Goal: Task Accomplishment & Management: Manage account settings

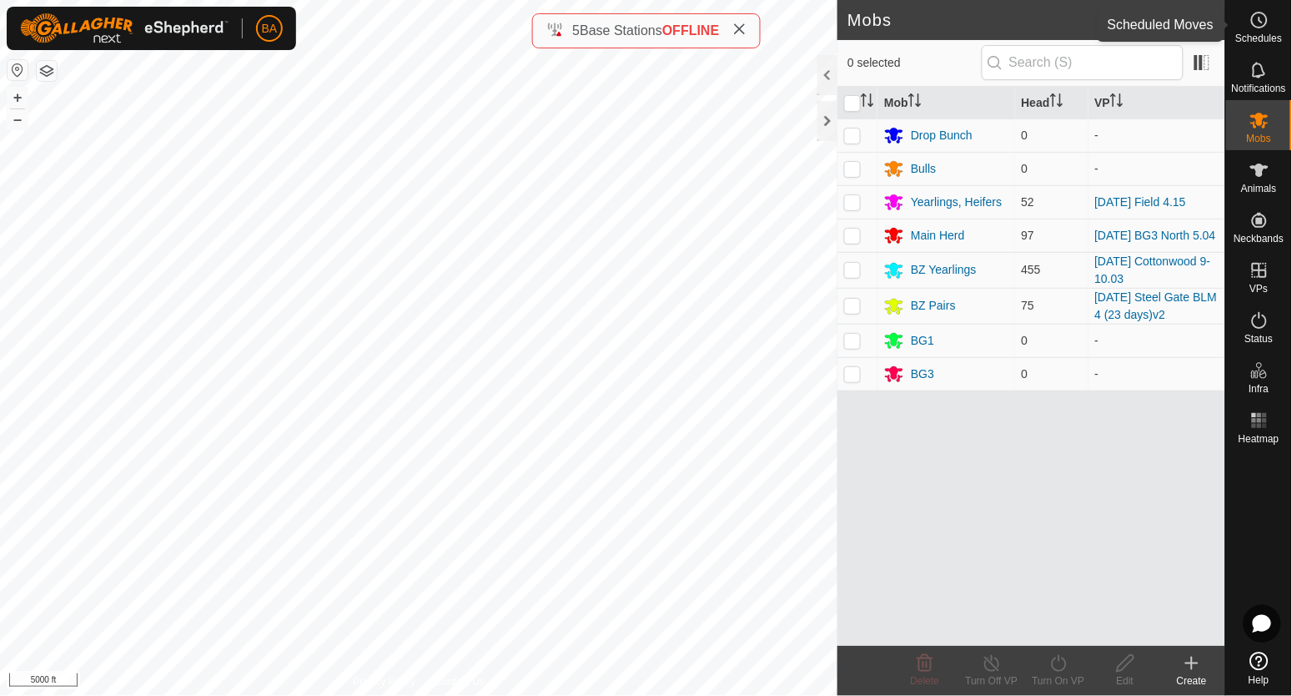
click at [1270, 18] on es-schedule-vp-svg-icon at bounding box center [1259, 20] width 30 height 27
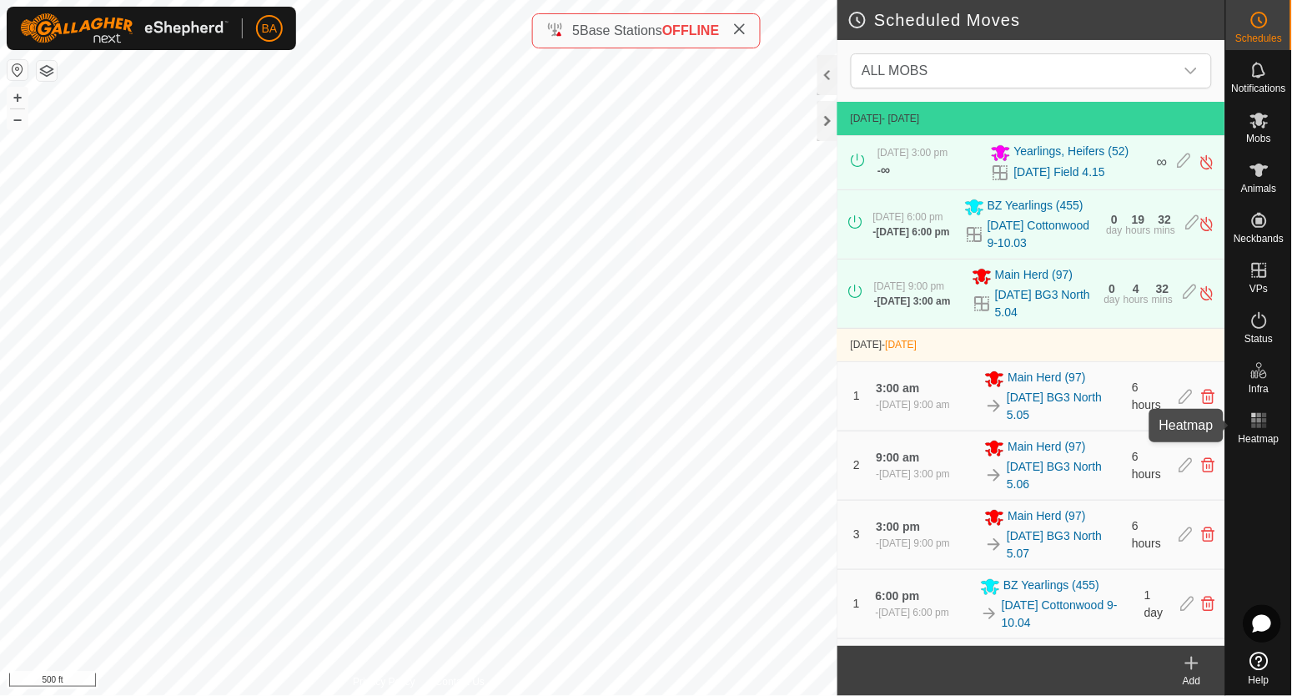
click at [1252, 430] on es-heatmap-svg-icon at bounding box center [1259, 420] width 30 height 27
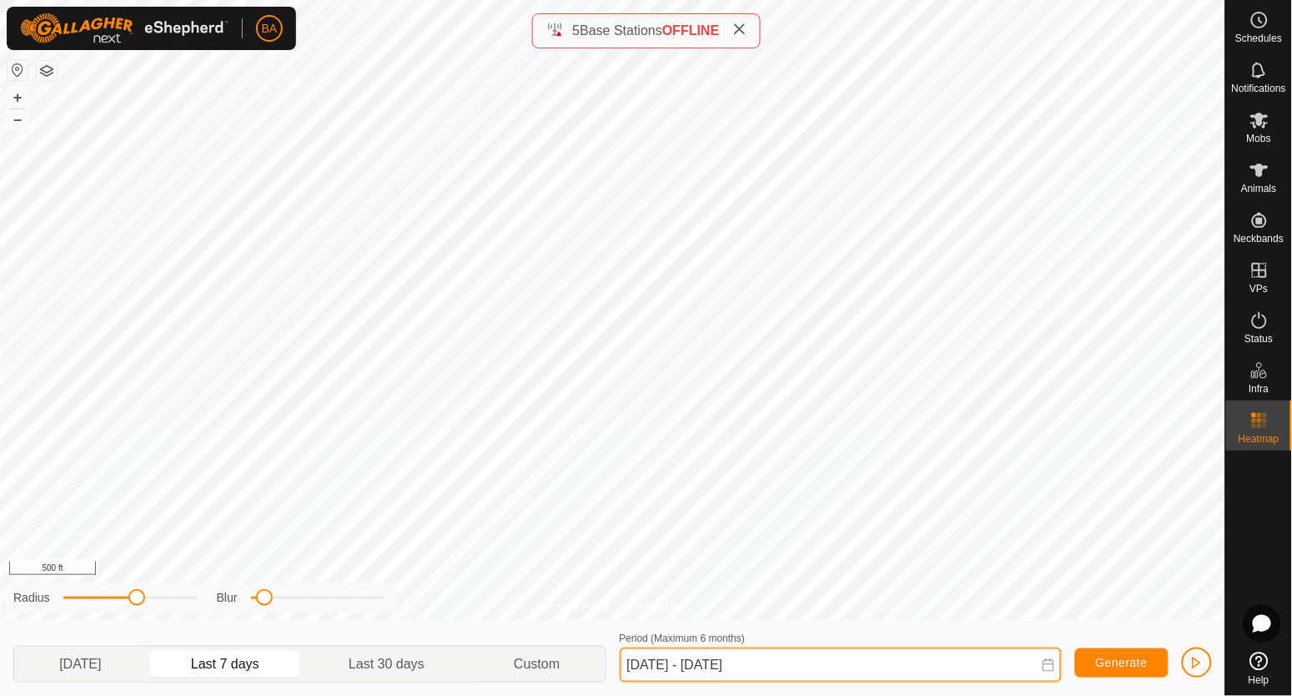
click at [654, 661] on input "[DATE] - [DATE]" at bounding box center [841, 664] width 442 height 35
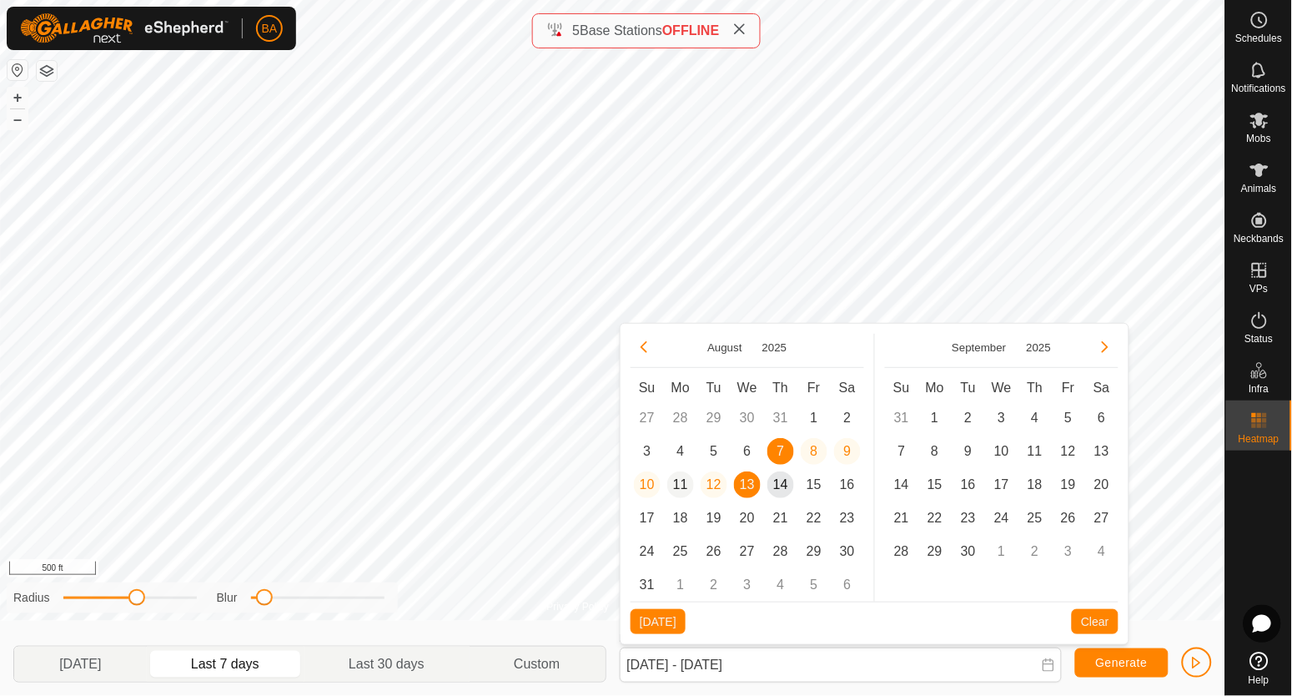
click at [676, 485] on span "11" at bounding box center [680, 484] width 27 height 27
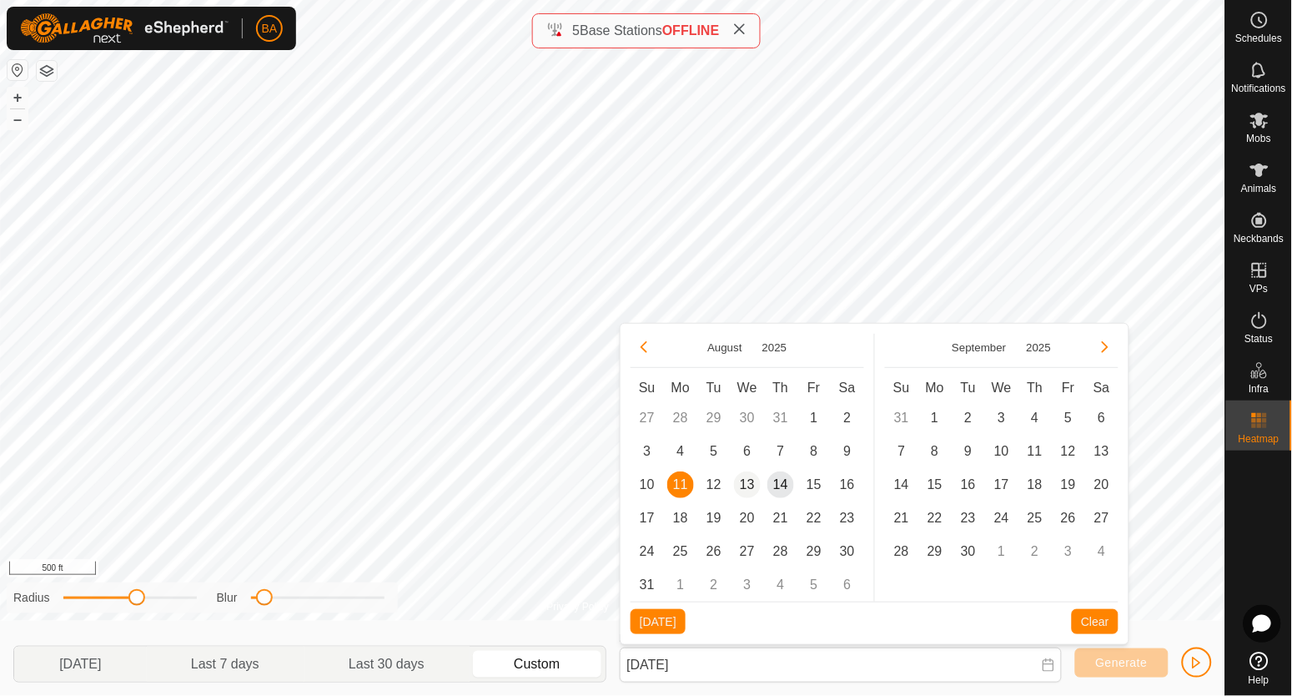
click at [742, 486] on span "13" at bounding box center [747, 484] width 27 height 27
type input "[DATE] - [DATE]"
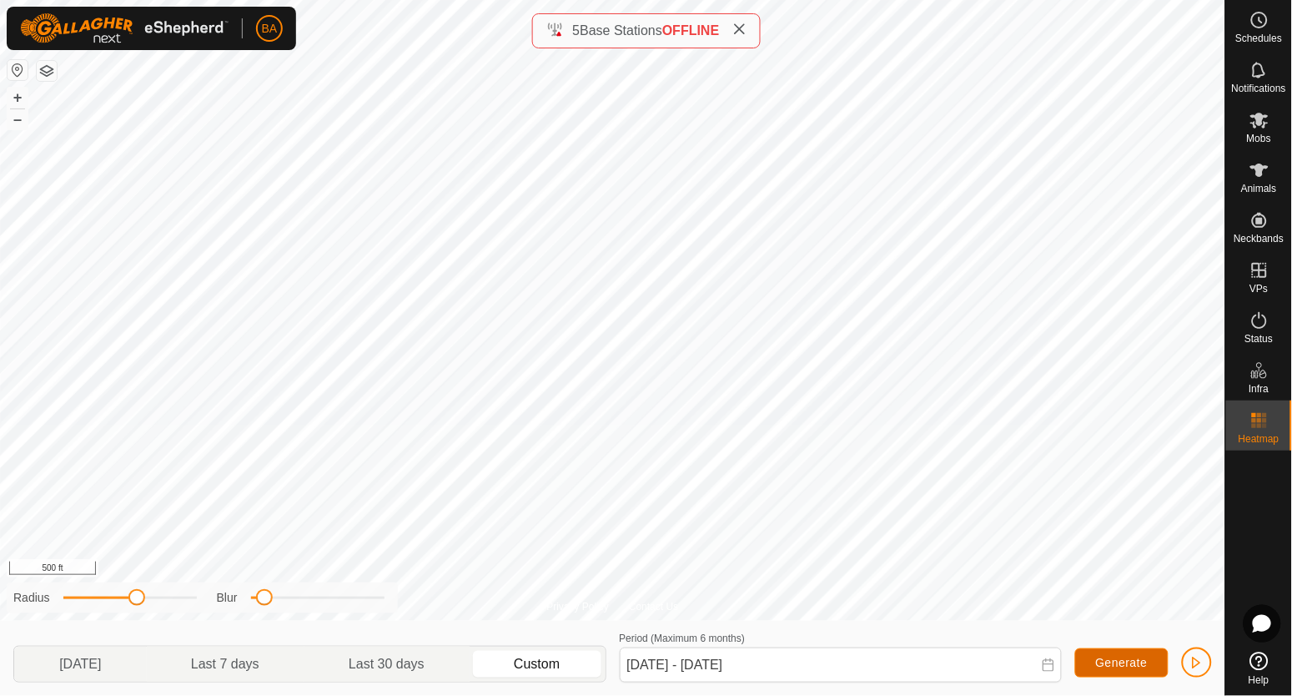
click at [1112, 652] on button "Generate" at bounding box center [1121, 662] width 93 height 29
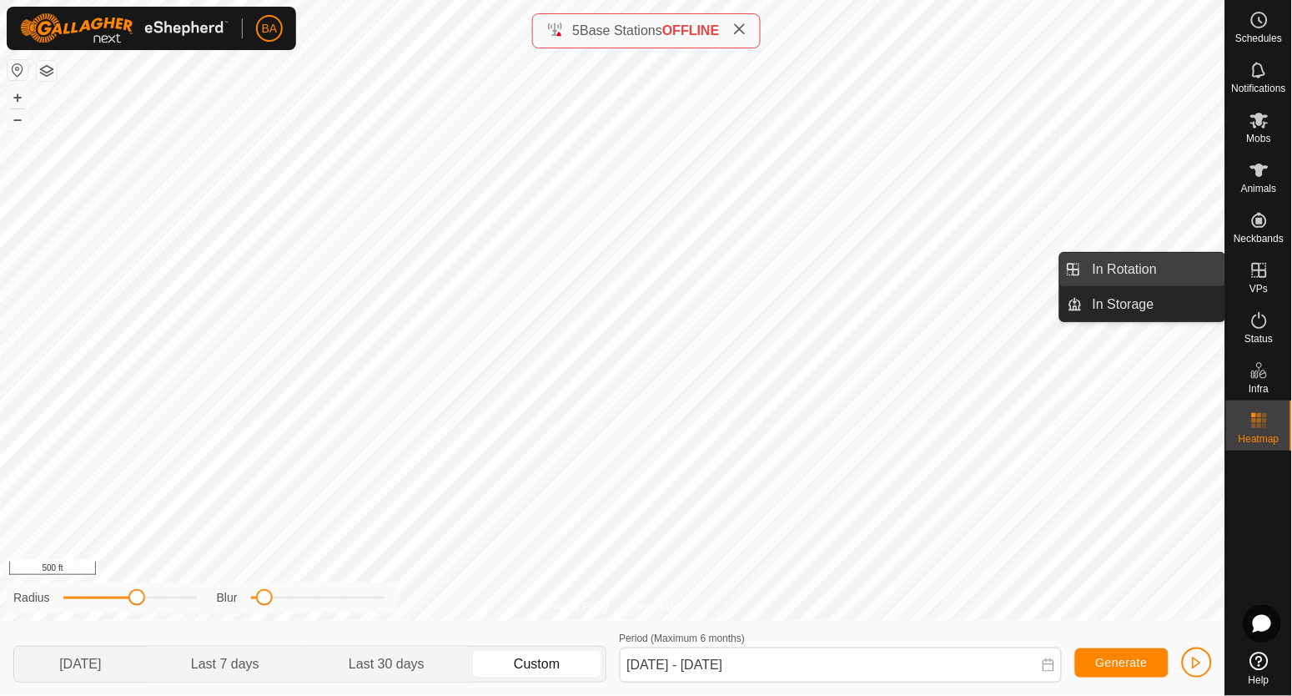
click at [1133, 274] on link "In Rotation" at bounding box center [1154, 269] width 143 height 33
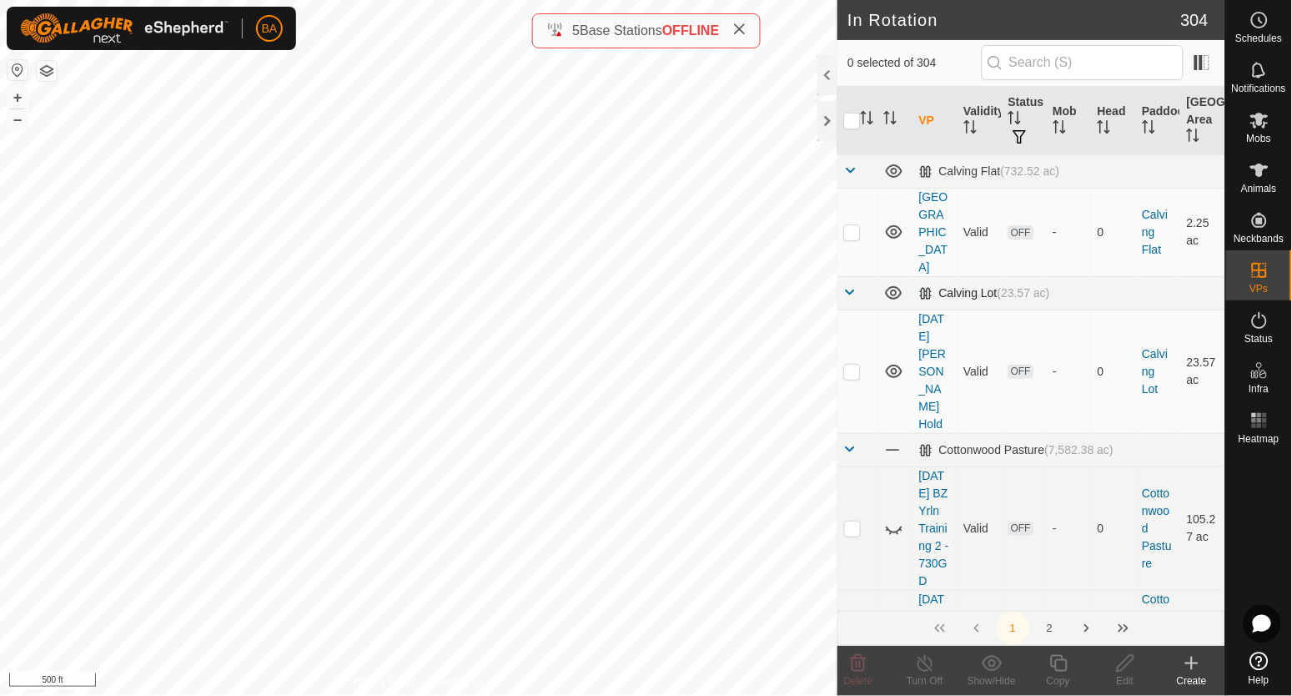
checkbox input "true"
click at [873, 121] on icon "Activate to sort" at bounding box center [867, 117] width 13 height 13
click at [852, 176] on span at bounding box center [850, 169] width 13 height 13
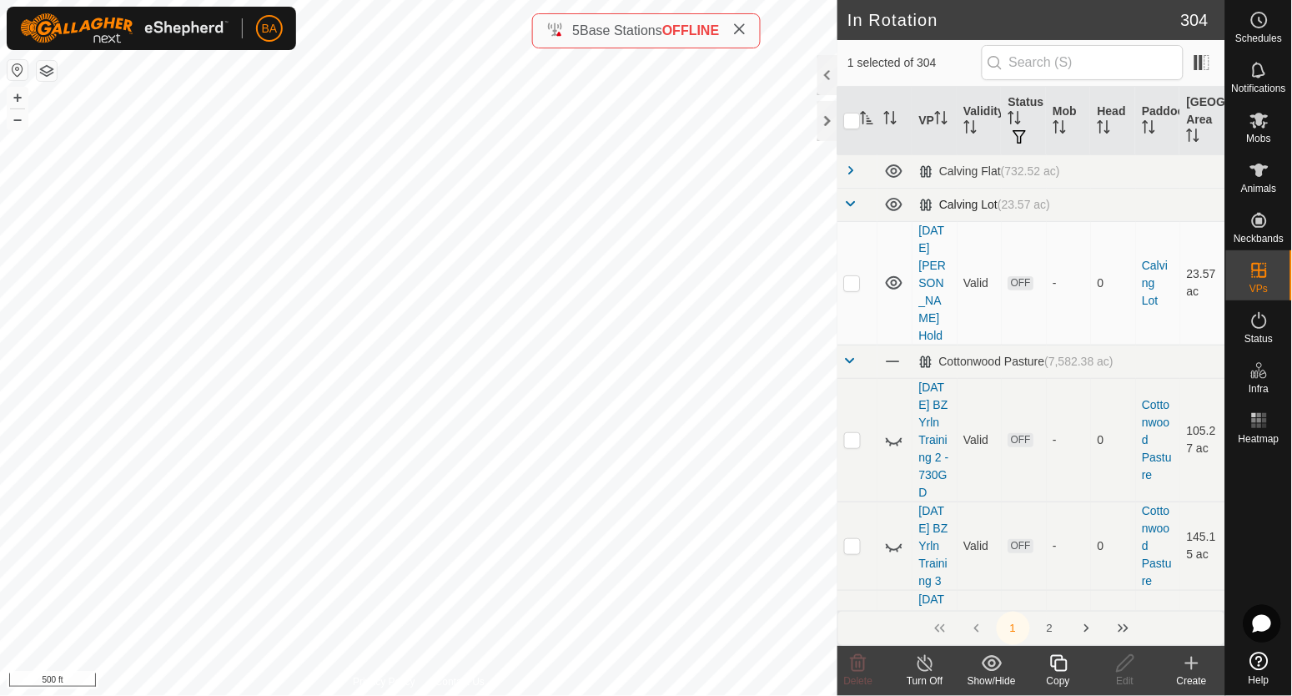
click at [850, 210] on link at bounding box center [850, 205] width 13 height 13
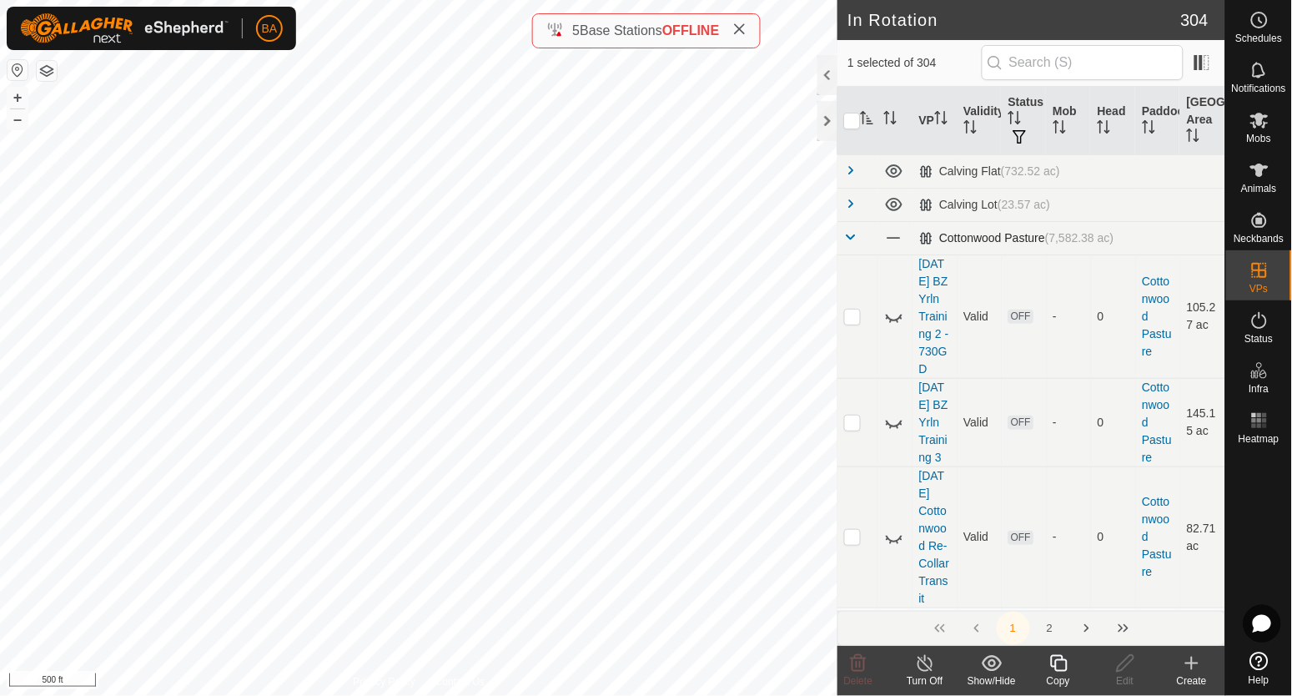
click at [850, 236] on span at bounding box center [850, 236] width 13 height 13
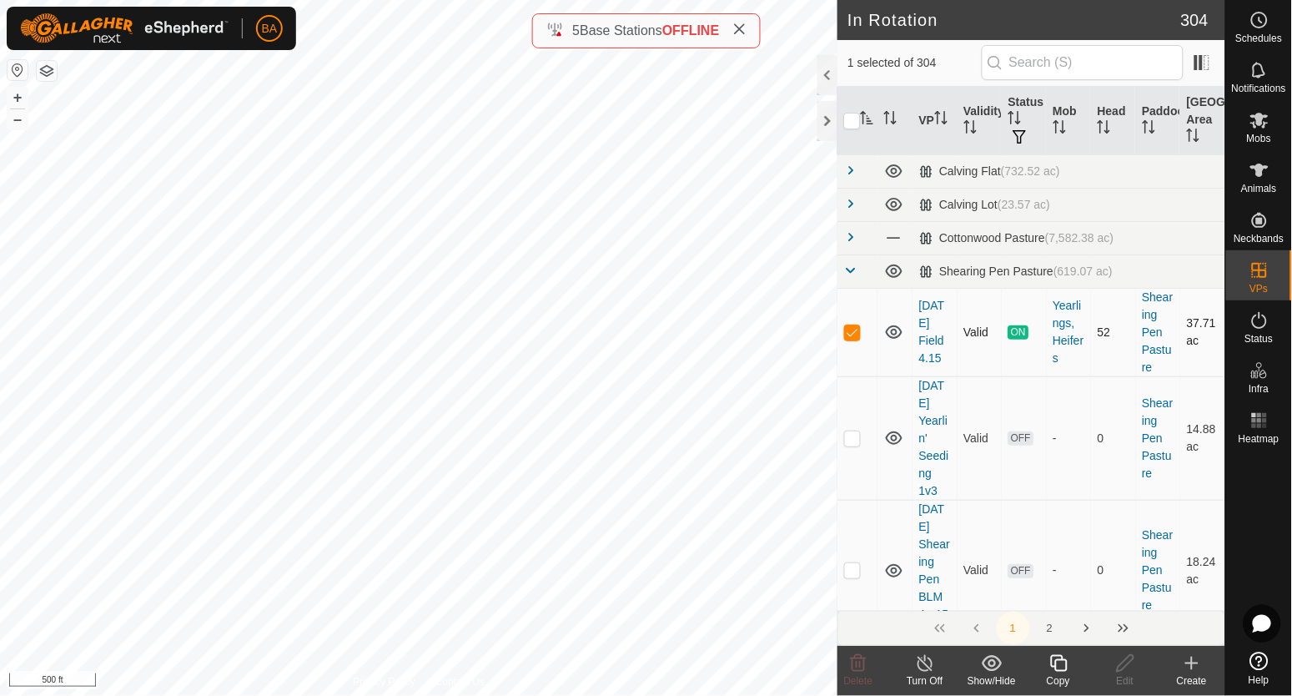
drag, startPoint x: 917, startPoint y: 298, endPoint x: 947, endPoint y: 374, distance: 82.7
click at [947, 374] on td "[DATE] Field 4.15" at bounding box center [934, 332] width 45 height 88
copy link "[DATE] Field 4.15"
click at [1058, 666] on icon at bounding box center [1058, 663] width 21 height 20
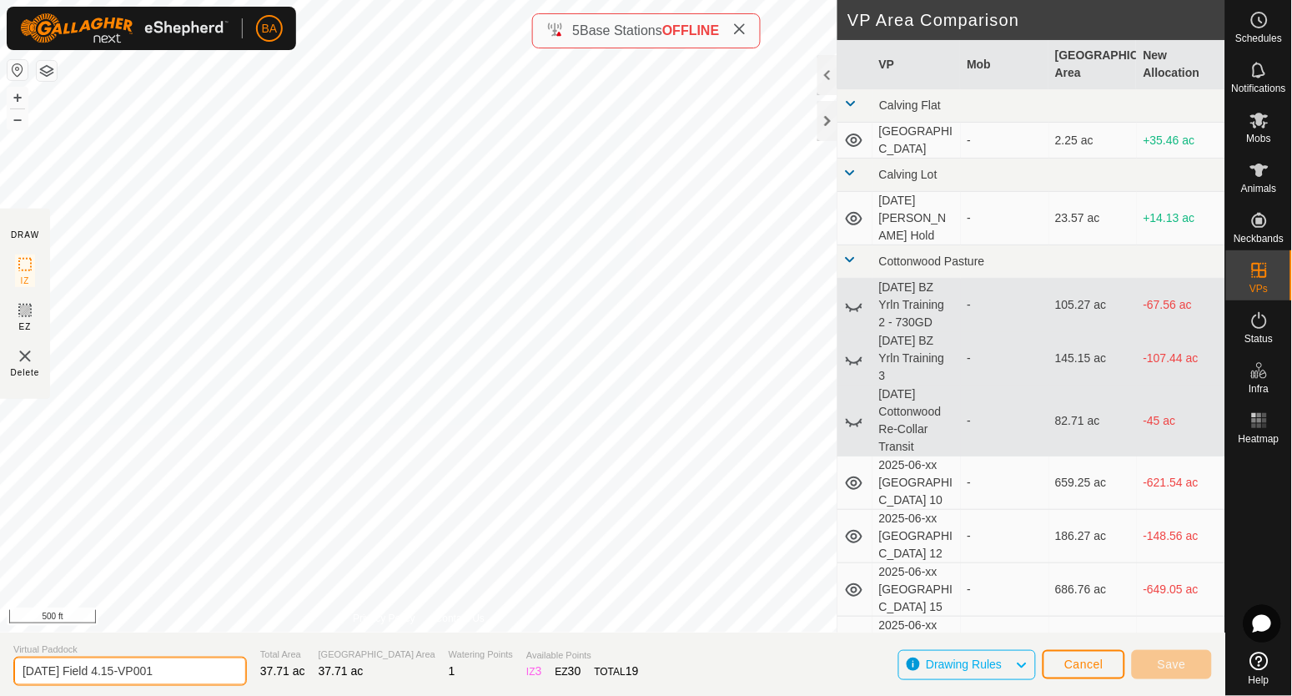
drag, startPoint x: 132, startPoint y: 674, endPoint x: 292, endPoint y: 679, distance: 160.2
click at [292, 679] on section "Virtual Paddock [DATE] Field 4.15-VP001 Total Area 37.71 ac Grazing Area 37.71 …" at bounding box center [612, 663] width 1225 height 63
type input "[DATE] Field 4.16"
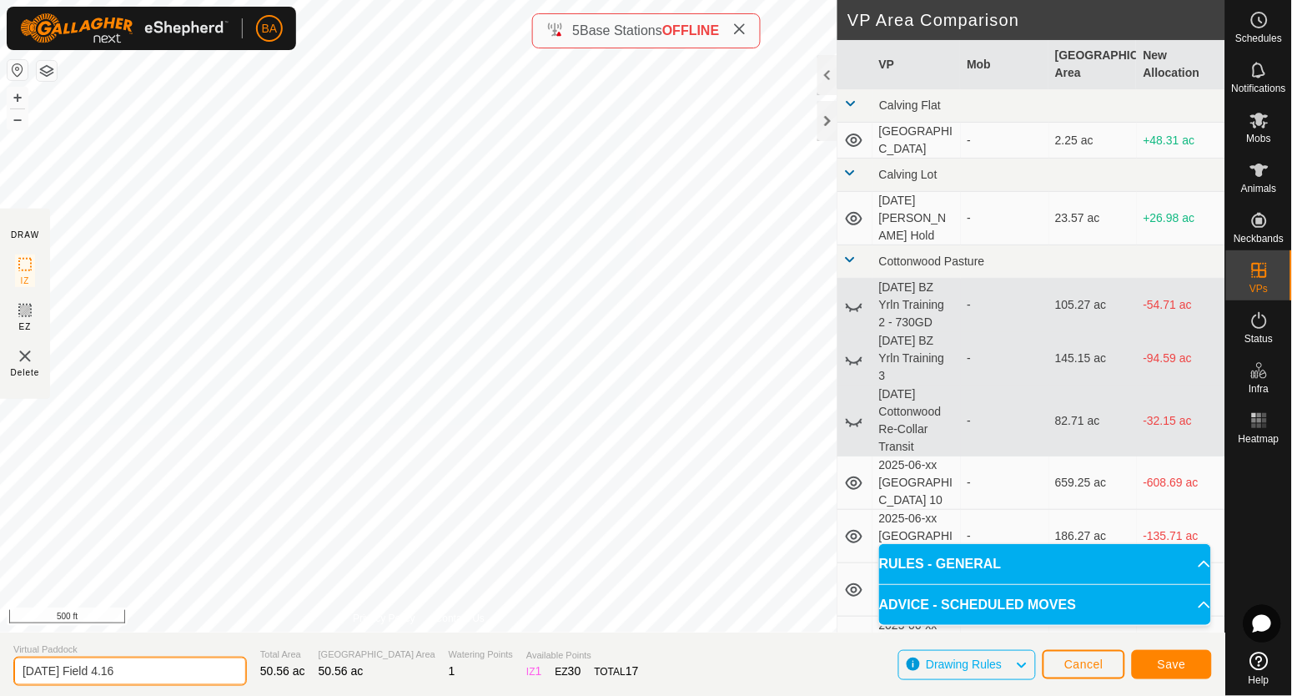
click at [153, 677] on input "[DATE] Field 4.16" at bounding box center [130, 670] width 234 height 29
click at [1178, 667] on span "Save" at bounding box center [1172, 663] width 28 height 13
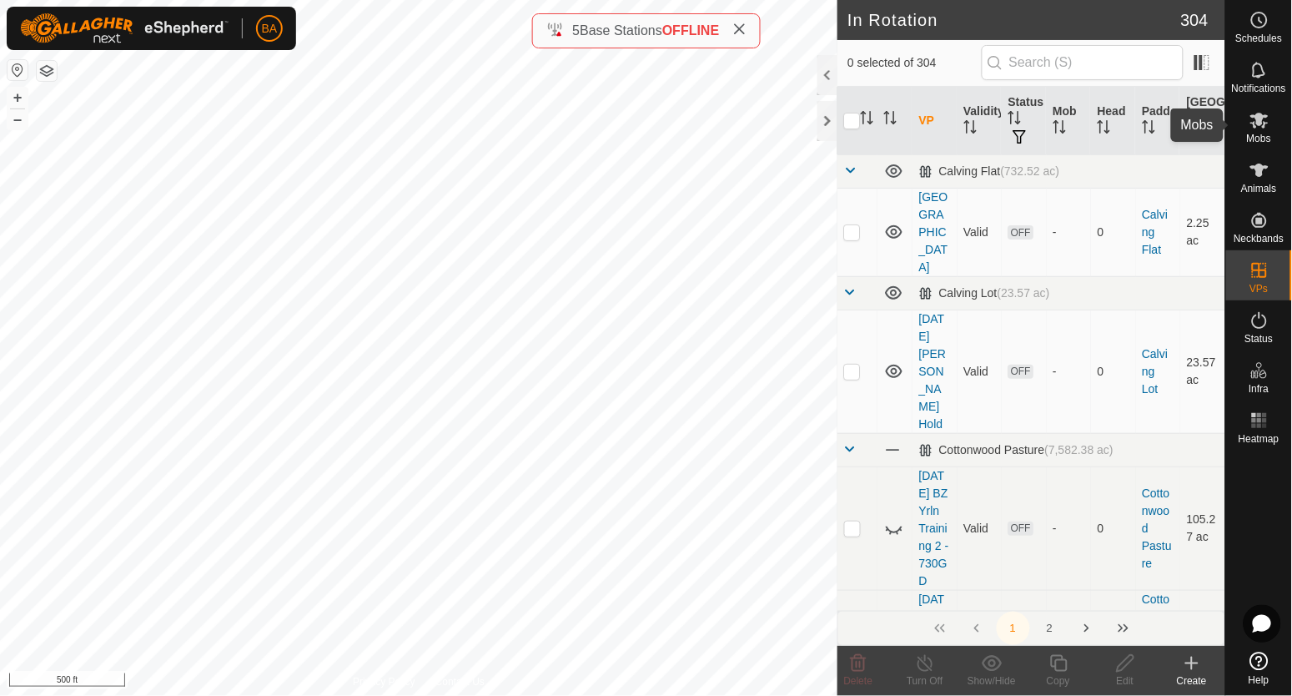
click at [1267, 117] on icon at bounding box center [1259, 121] width 18 height 16
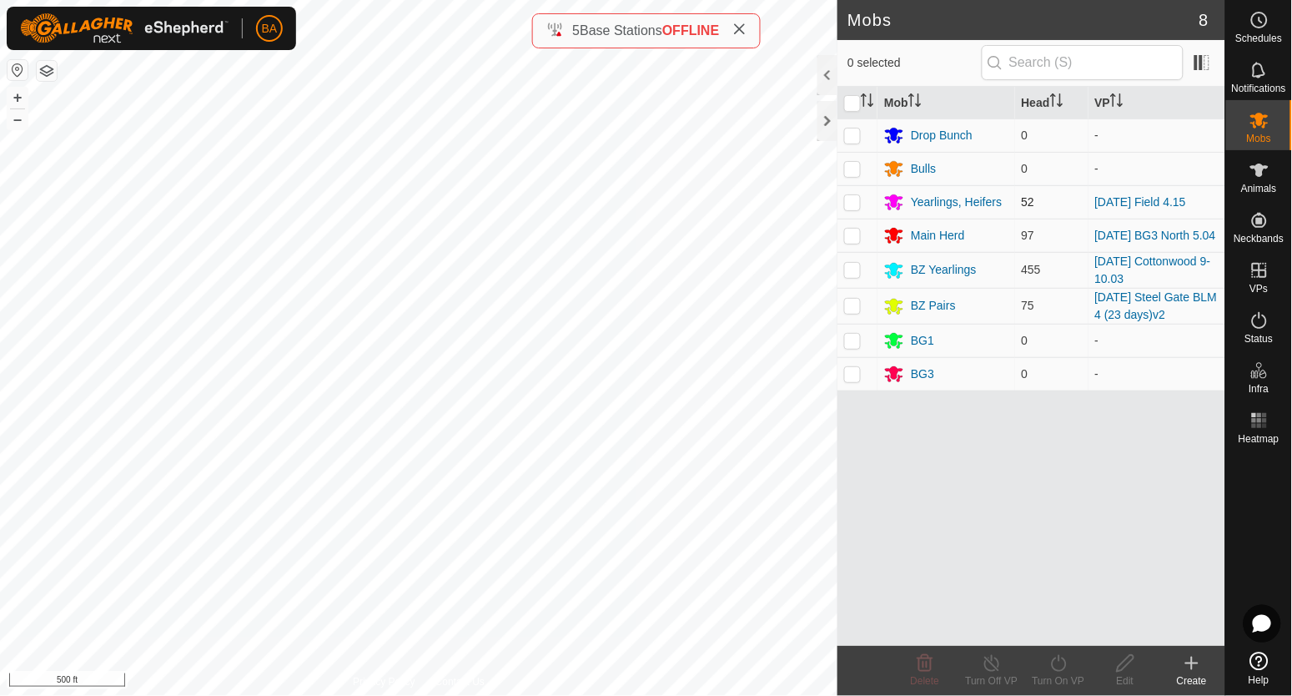
click at [854, 201] on p-checkbox at bounding box center [852, 201] width 17 height 13
checkbox input "true"
click at [1063, 654] on icon at bounding box center [1058, 663] width 21 height 20
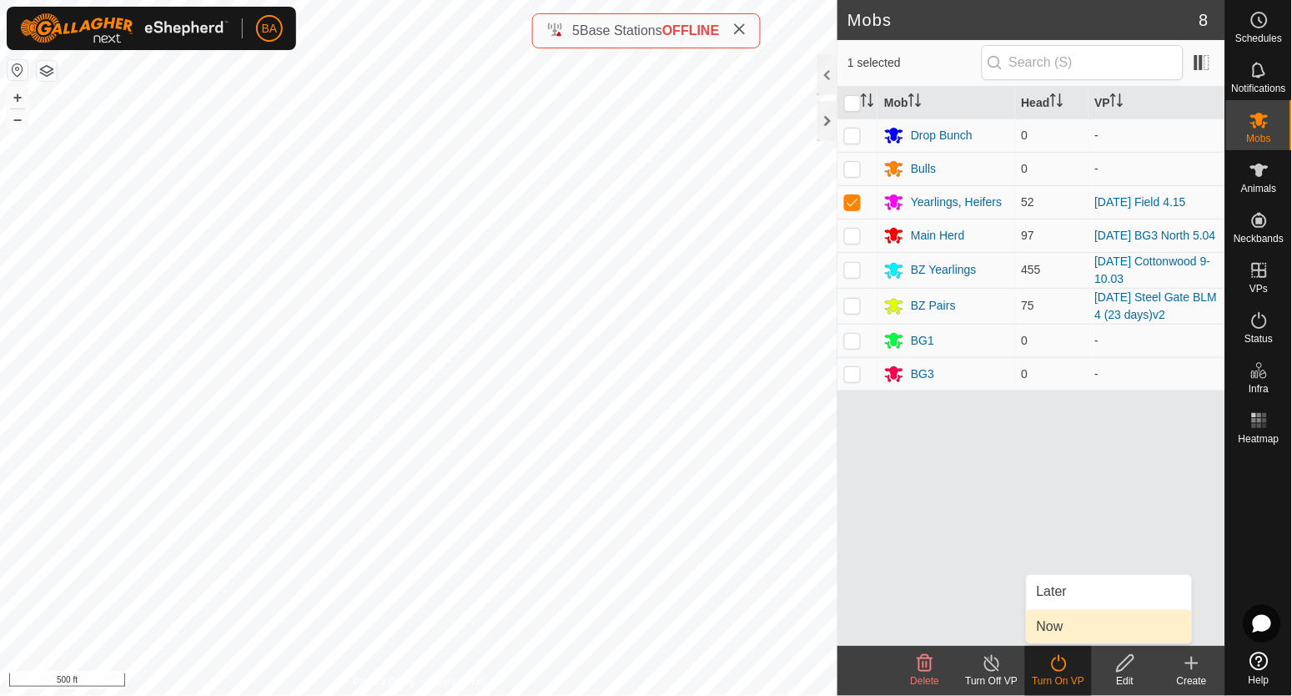
click at [1054, 620] on link "Now" at bounding box center [1109, 626] width 165 height 33
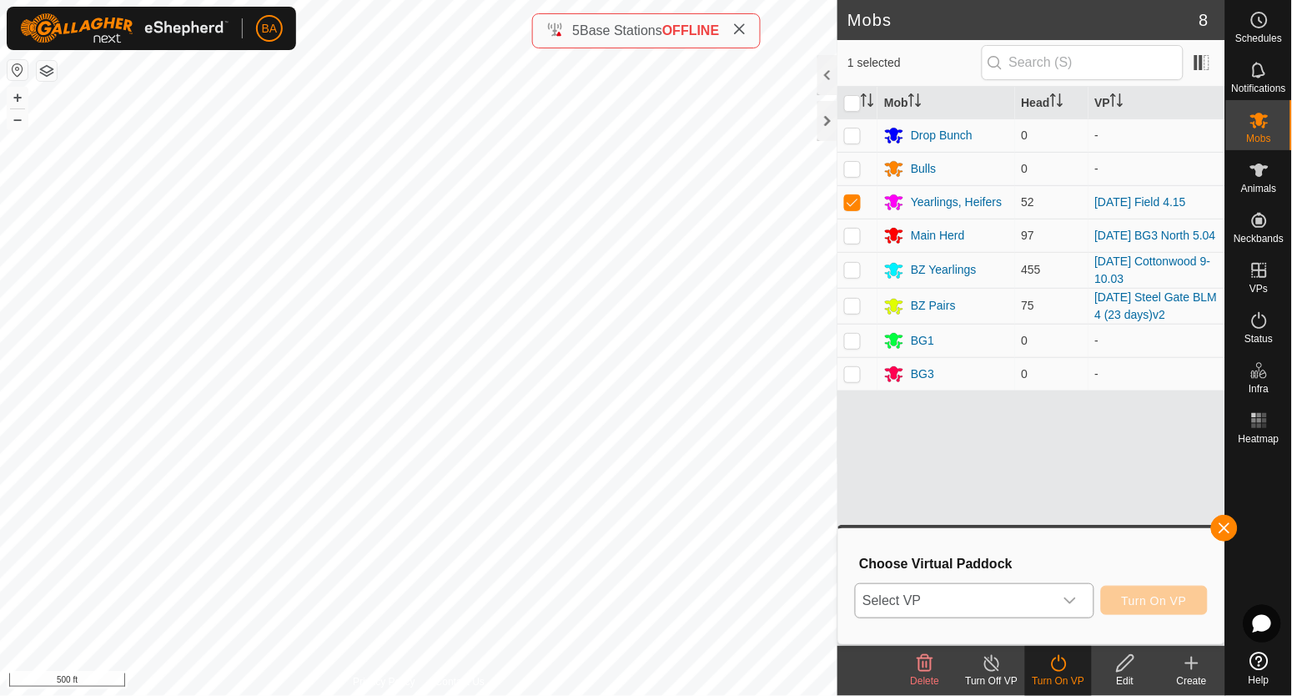
click at [1001, 582] on div "Select VP Turn On VP" at bounding box center [1031, 601] width 353 height 40
click at [999, 592] on span "Select VP" at bounding box center [954, 600] width 197 height 33
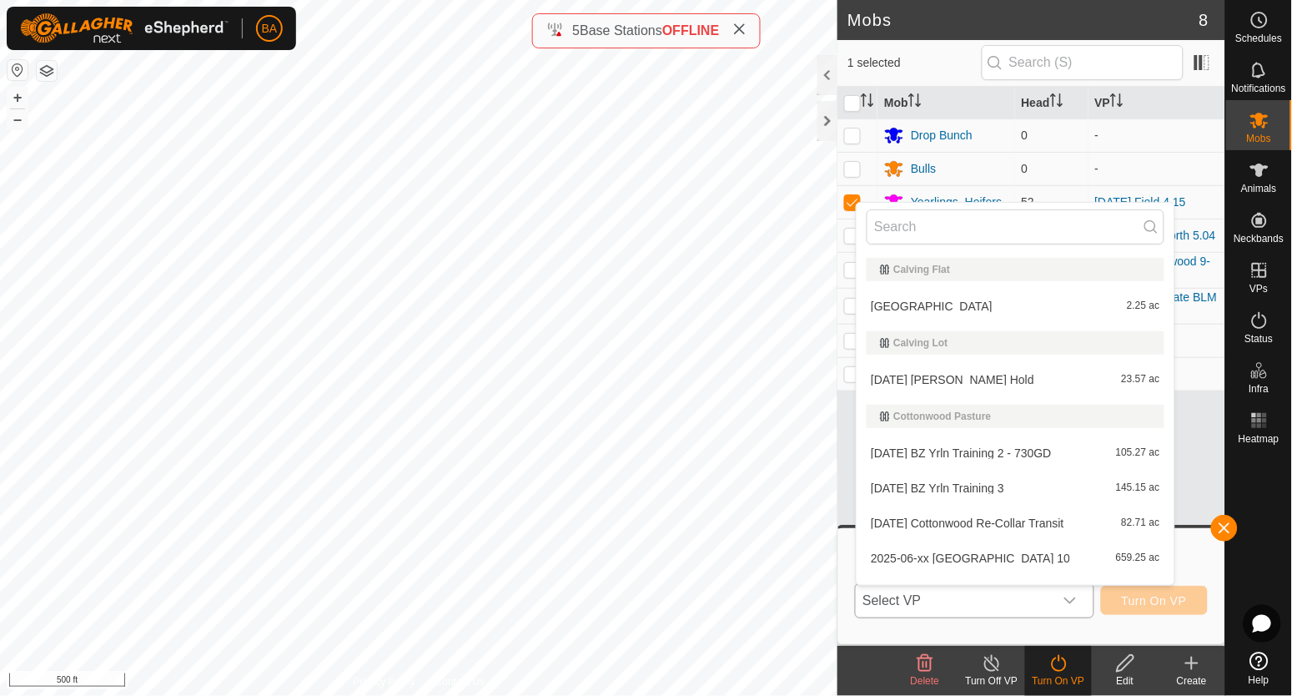
type input "[DATE] Field 4.16"
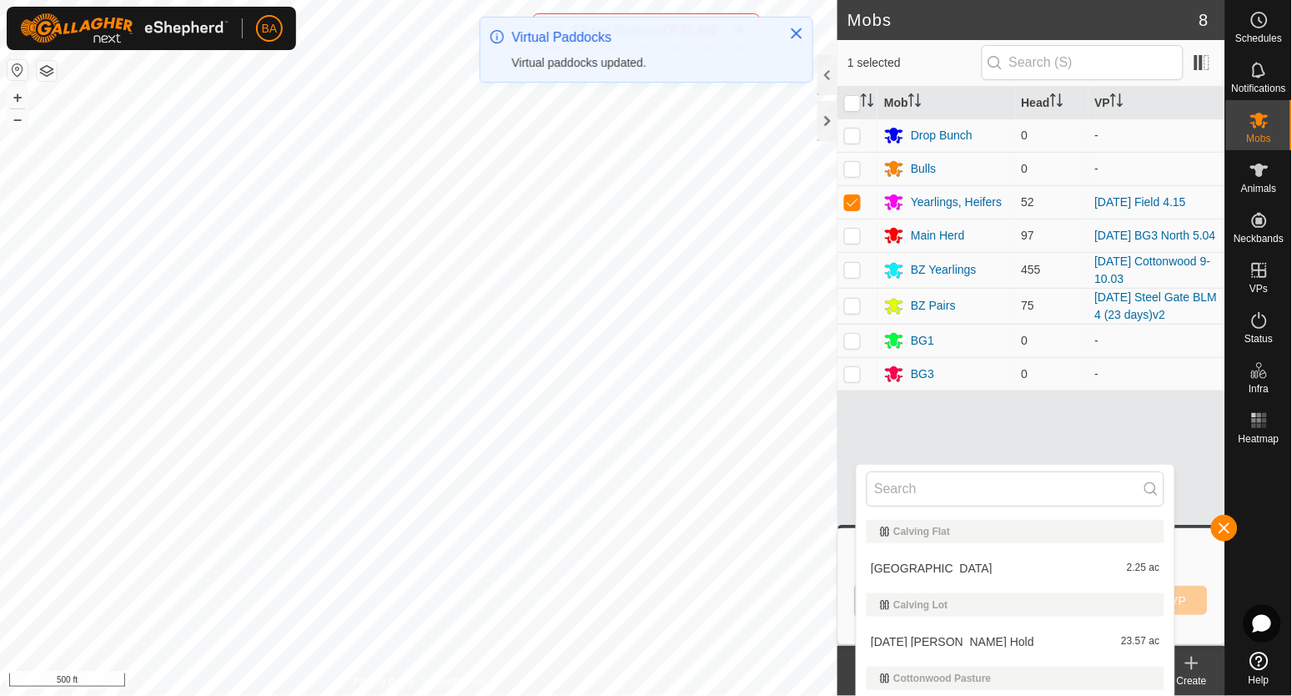
click at [998, 568] on li "Calving Flat Reservoir 2.25 ac" at bounding box center [1015, 567] width 317 height 33
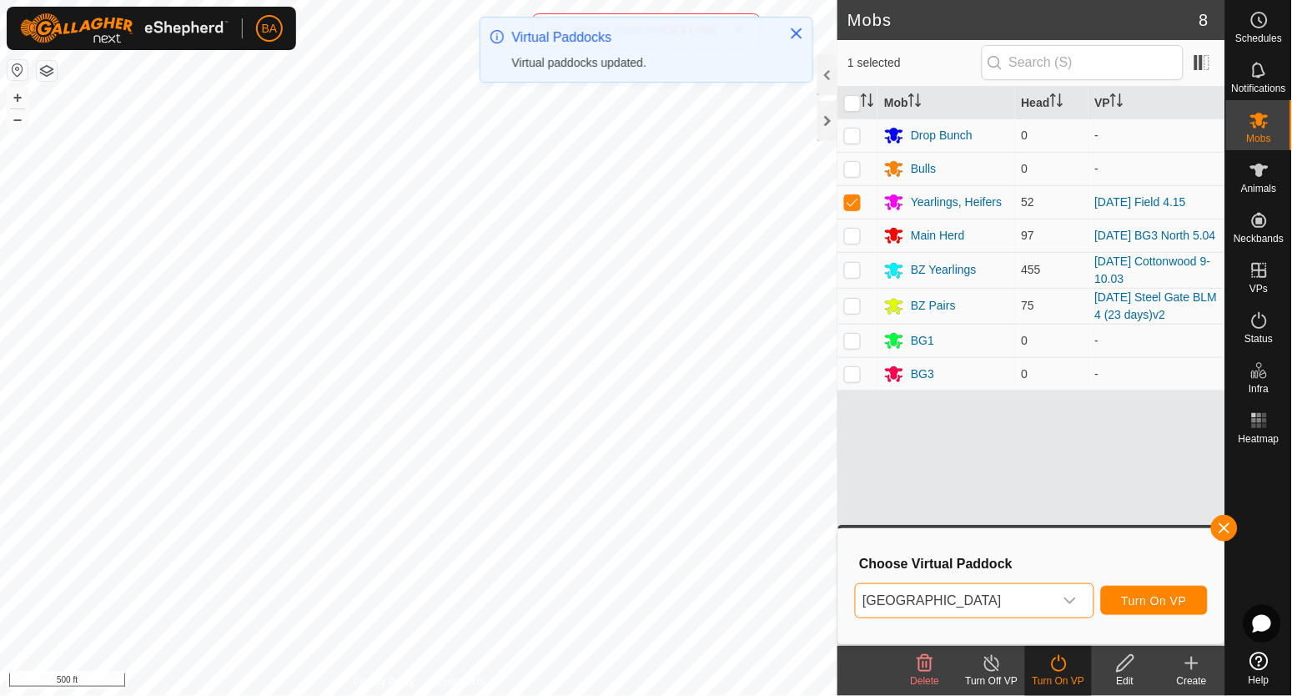
click at [1010, 590] on span "[GEOGRAPHIC_DATA]" at bounding box center [954, 600] width 197 height 33
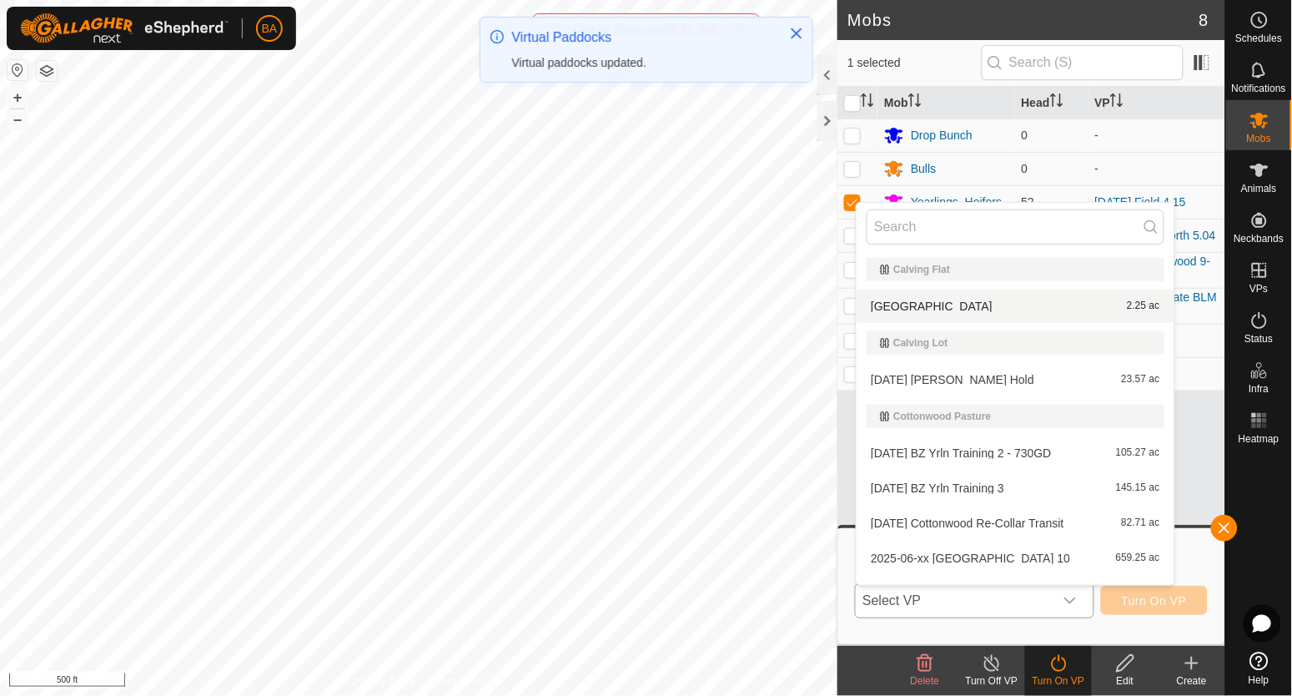
type input "[DATE] Field 4.16"
click at [1010, 590] on span "Select VP" at bounding box center [954, 600] width 197 height 33
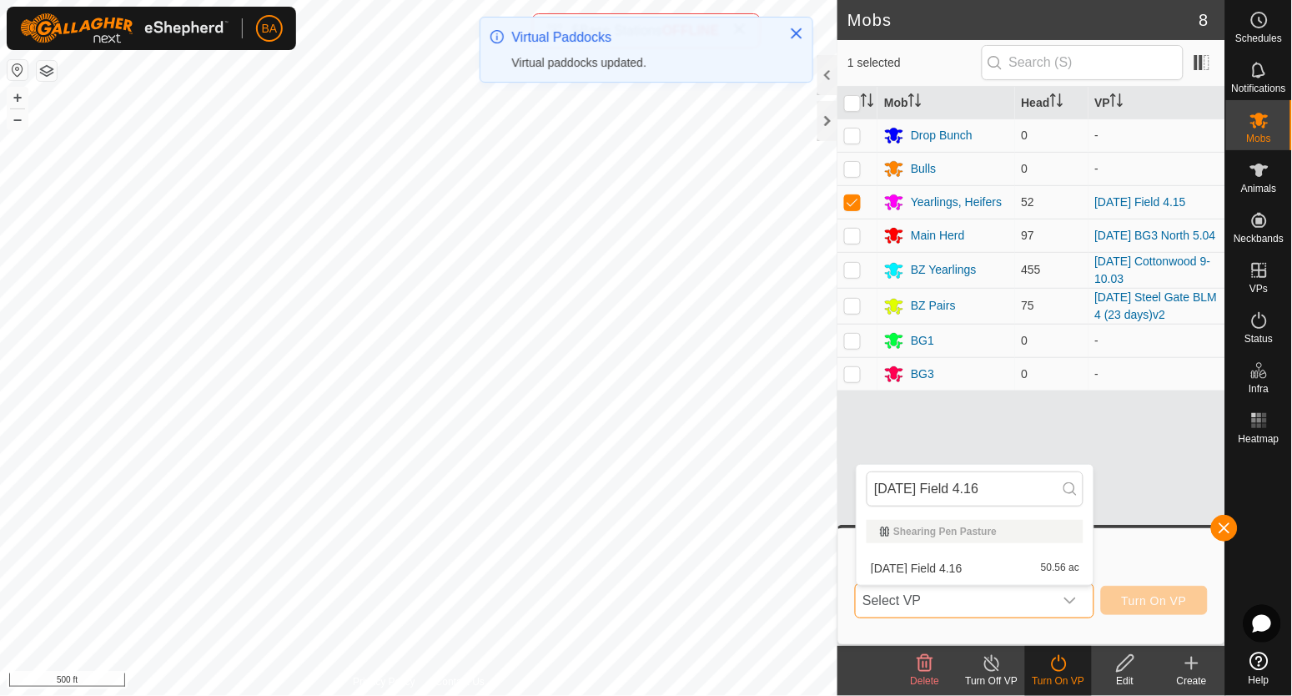
click at [1010, 590] on span "Select VP" at bounding box center [954, 600] width 197 height 33
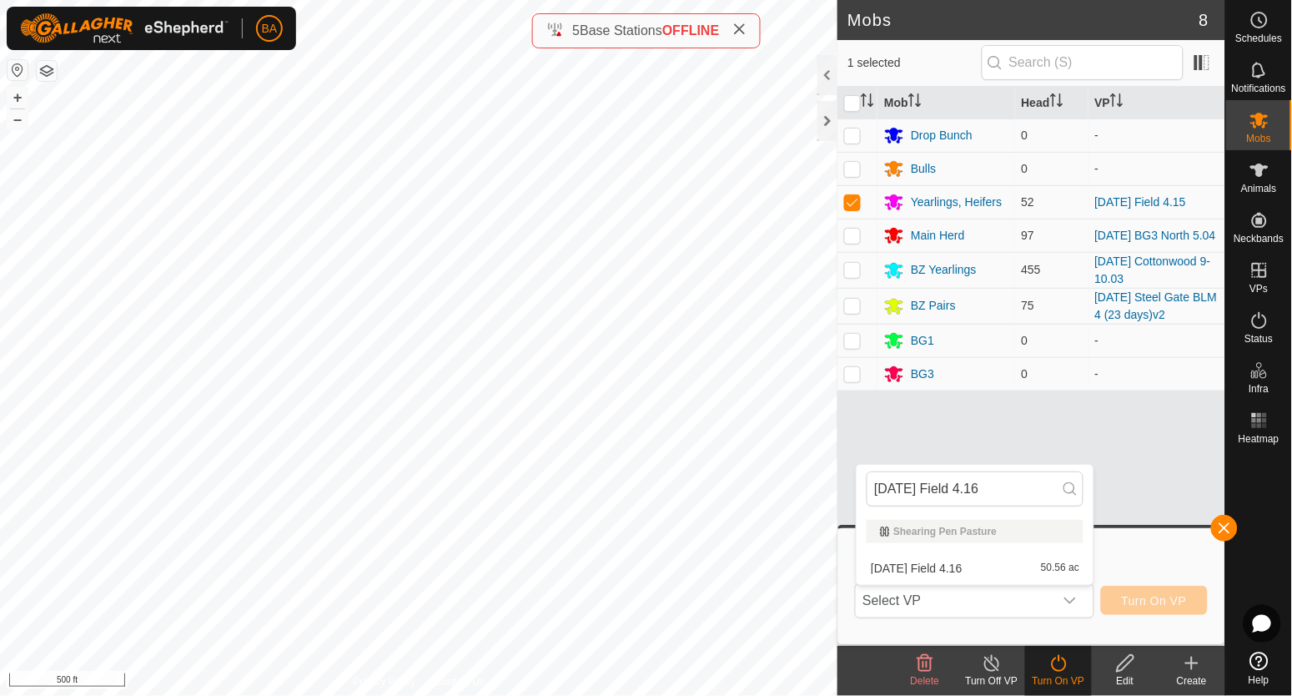
click at [1012, 571] on li "[DATE] Field 4.16 50.56 ac" at bounding box center [975, 567] width 237 height 33
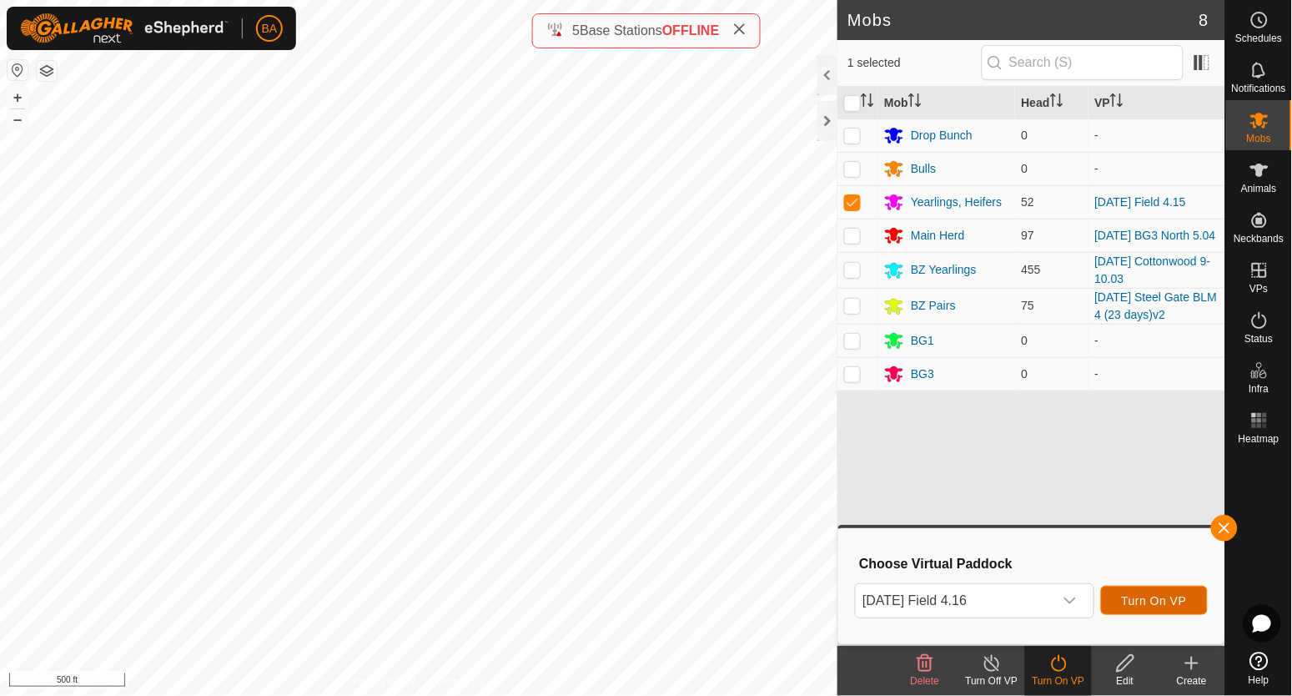
click at [1130, 591] on button "Turn On VP" at bounding box center [1154, 600] width 107 height 29
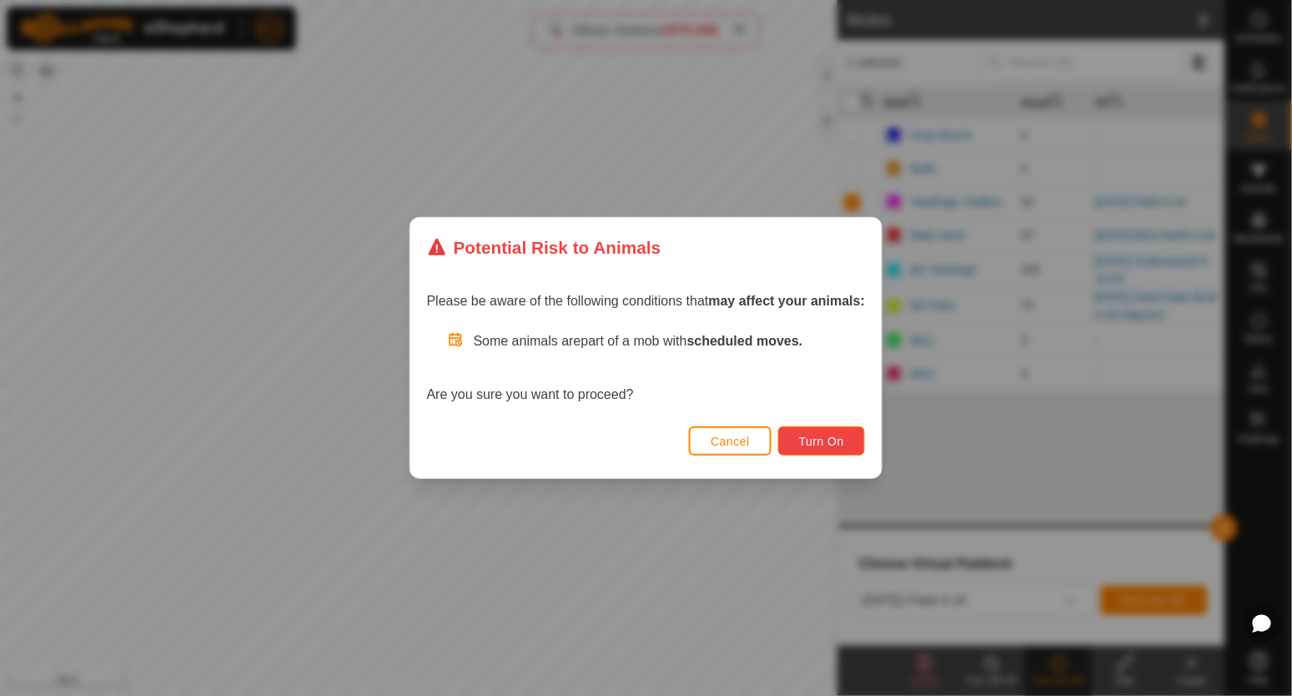
click at [838, 440] on span "Turn On" at bounding box center [821, 441] width 45 height 13
